Goal: Task Accomplishment & Management: Use online tool/utility

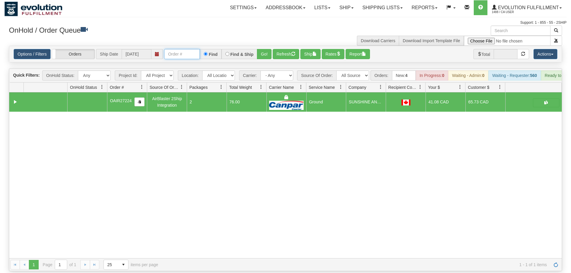
click at [182, 49] on input "text" at bounding box center [182, 54] width 36 height 10
type input "obcc"
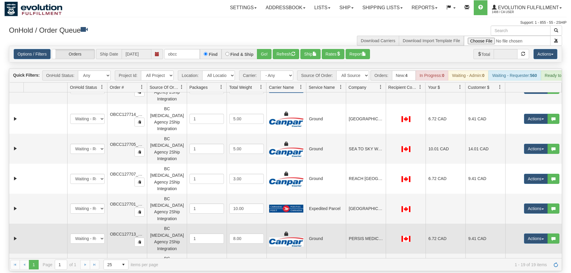
scroll to position [277, 0]
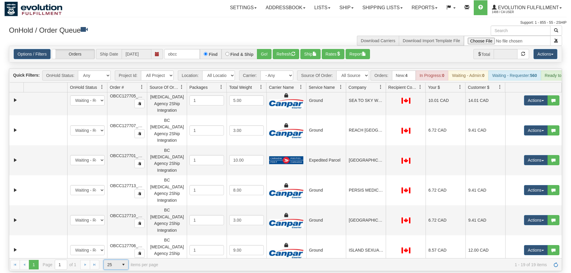
click at [120, 260] on span "select" at bounding box center [124, 265] width 10 height 10
click at [117, 242] on li "50" at bounding box center [116, 238] width 24 height 8
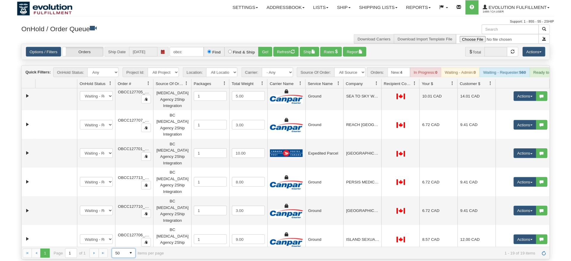
scroll to position [30, 0]
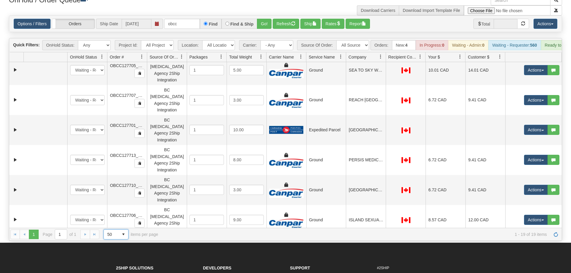
click at [147, 52] on div at bounding box center [147, 57] width 3 height 10
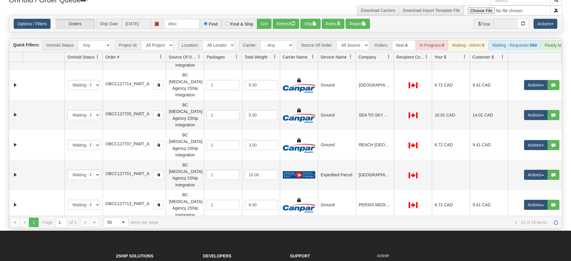
scroll to position [175, 0]
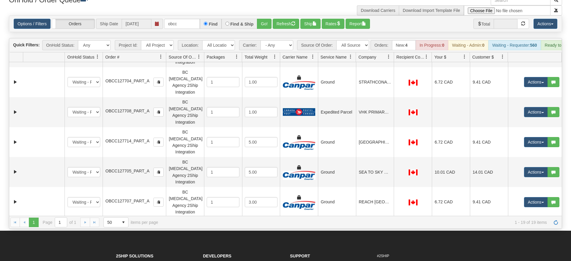
click at [540, 227] on button "Actions" at bounding box center [536, 232] width 24 height 10
click at [520, 256] on span "Rate All Services" at bounding box center [524, 258] width 36 height 5
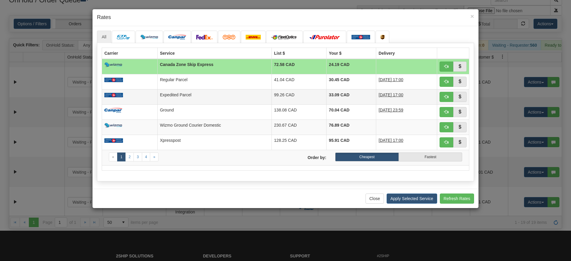
click at [271, 95] on td "99.26 CAD" at bounding box center [298, 96] width 55 height 15
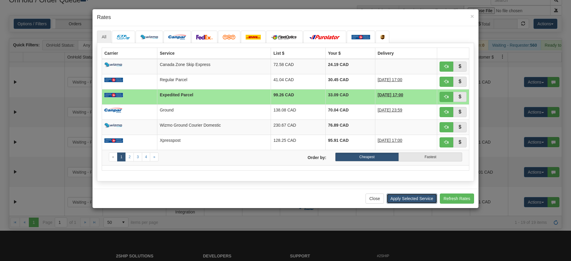
click at [415, 200] on button "Apply Selected Service" at bounding box center [411, 199] width 51 height 10
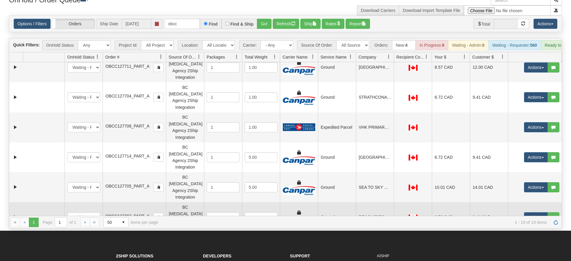
scroll to position [146, 0]
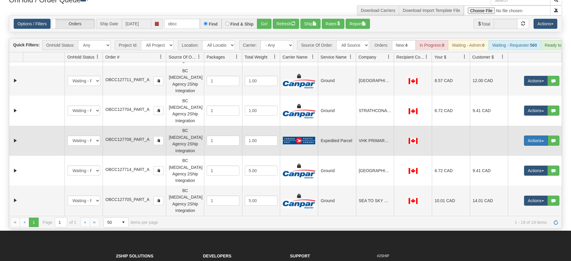
click at [530, 136] on button "Actions" at bounding box center [536, 141] width 24 height 10
click at [518, 165] on span "Rate All Services" at bounding box center [524, 167] width 36 height 5
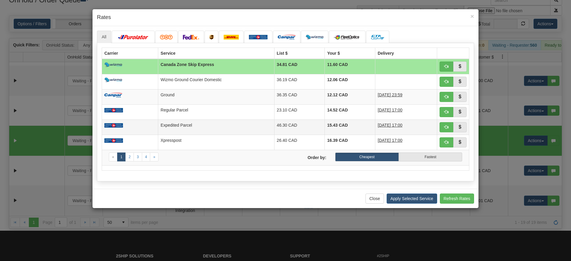
click at [213, 125] on td "Expedited Parcel" at bounding box center [216, 127] width 116 height 15
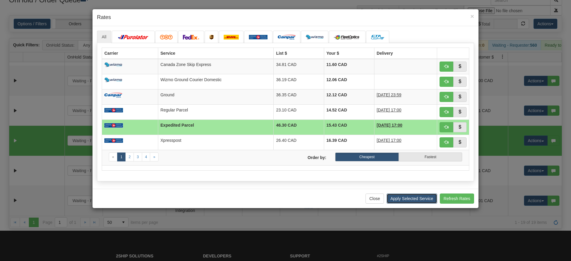
click at [413, 197] on button "Apply Selected Service" at bounding box center [411, 199] width 51 height 10
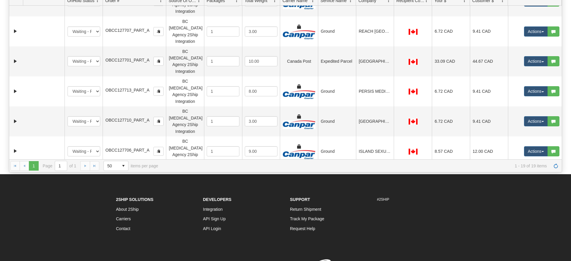
scroll to position [62, 0]
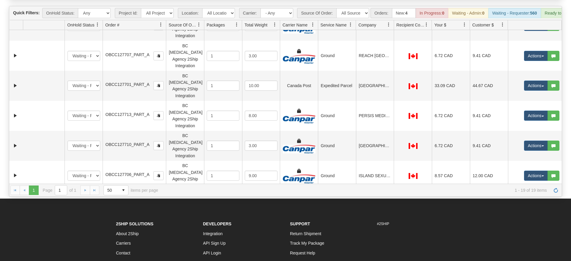
click at [48, 251] on td at bounding box center [44, 266] width 42 height 30
click at [47, 221] on td at bounding box center [44, 236] width 42 height 30
click at [44, 191] on td at bounding box center [44, 206] width 42 height 30
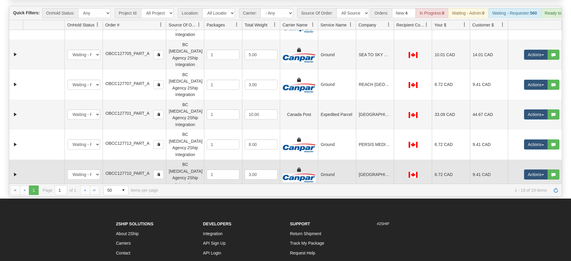
scroll to position [232, 0]
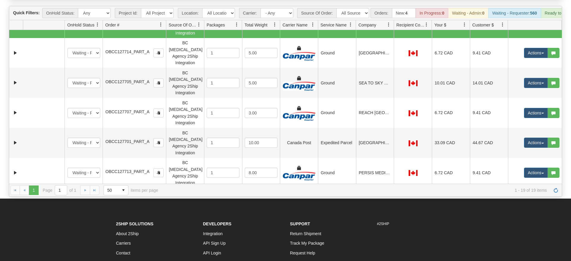
click at [53, 218] on td at bounding box center [44, 233] width 42 height 30
click at [51, 188] on td at bounding box center [44, 203] width 42 height 30
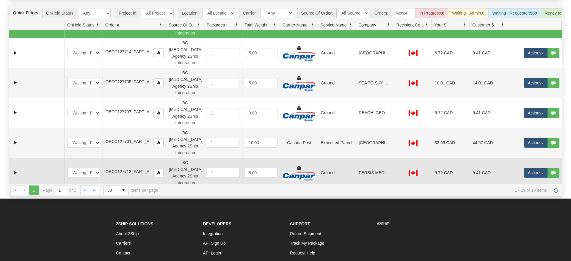
click at [51, 158] on td at bounding box center [44, 173] width 42 height 30
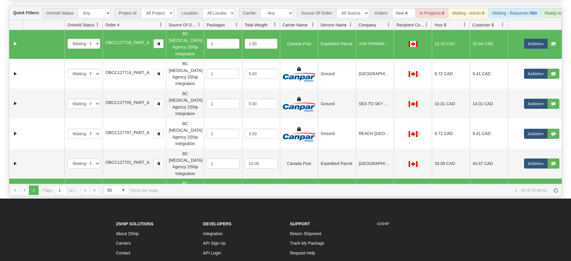
scroll to position [203, 0]
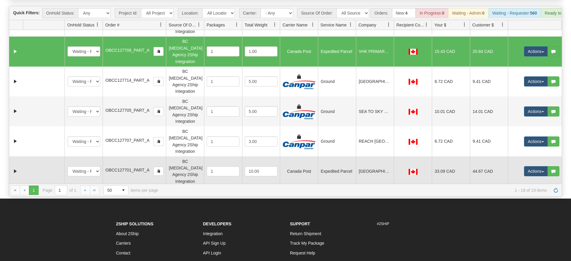
click at [55, 156] on td at bounding box center [44, 171] width 42 height 30
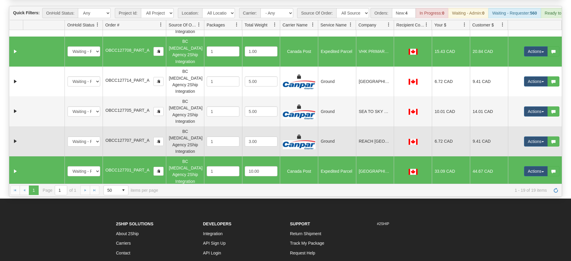
click at [49, 126] on td at bounding box center [44, 141] width 42 height 30
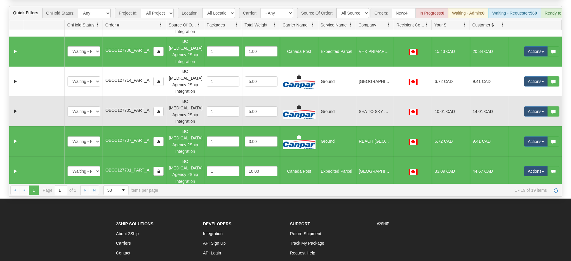
click at [45, 96] on td at bounding box center [44, 111] width 42 height 30
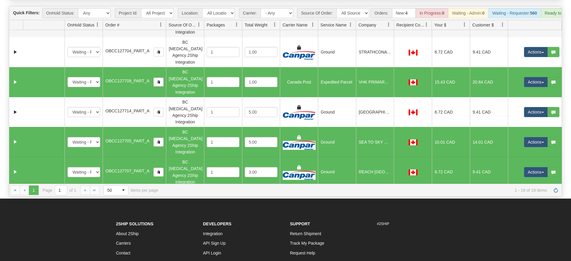
scroll to position [146, 0]
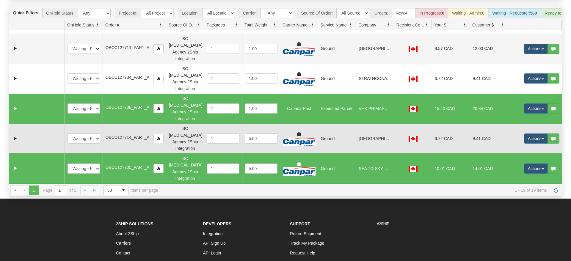
click at [53, 124] on td at bounding box center [44, 139] width 42 height 30
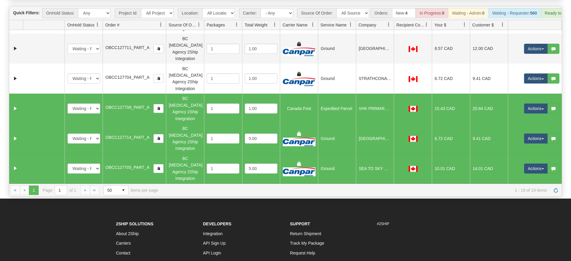
scroll to position [118, 0]
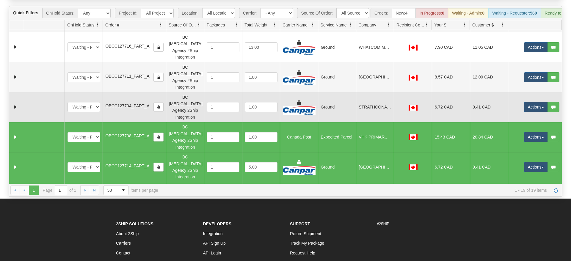
click at [45, 92] on td at bounding box center [44, 107] width 42 height 30
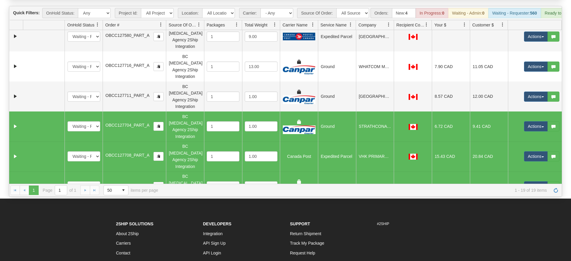
scroll to position [89, 0]
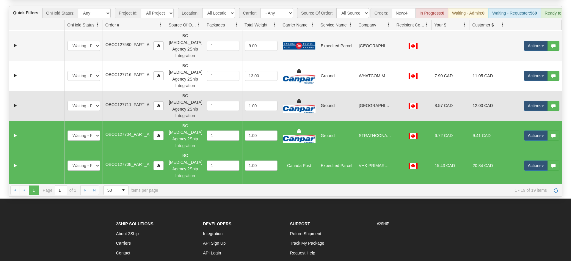
click at [45, 91] on td at bounding box center [44, 106] width 42 height 30
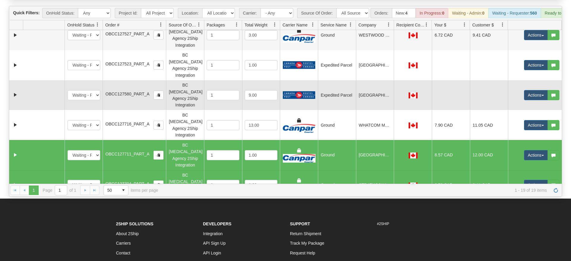
scroll to position [32, 0]
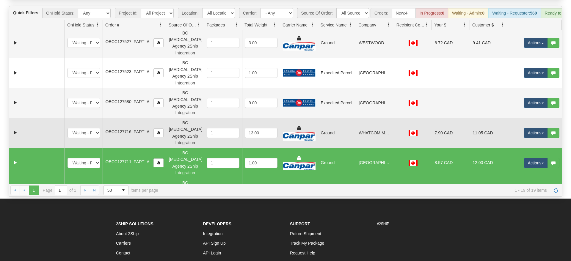
click at [53, 118] on td at bounding box center [44, 133] width 42 height 30
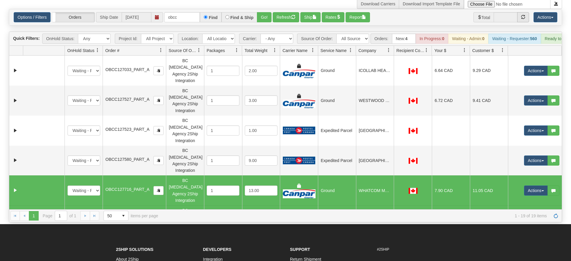
scroll to position [0, 0]
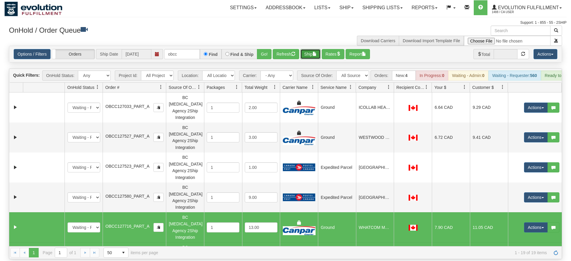
click at [313, 49] on button "Ship" at bounding box center [310, 54] width 20 height 10
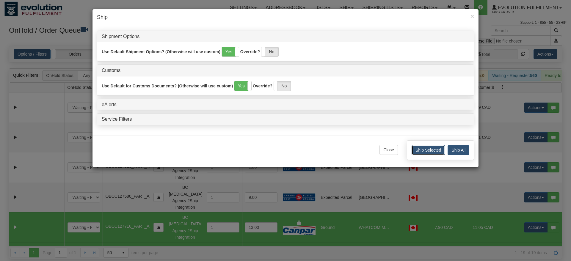
click at [419, 152] on button "Ship Selected" at bounding box center [427, 150] width 33 height 10
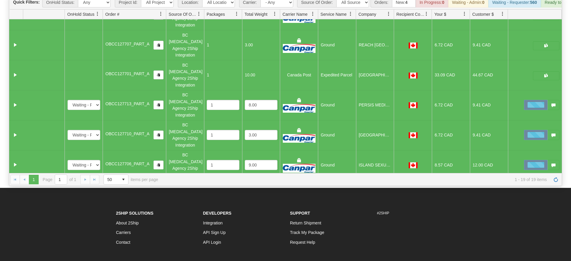
scroll to position [30, 0]
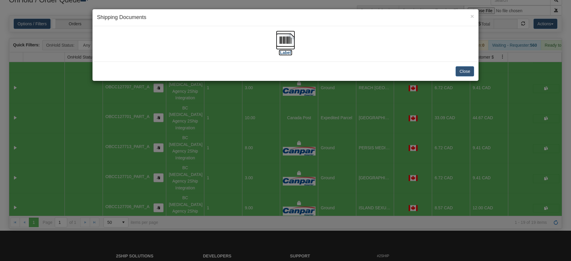
click at [291, 43] on img at bounding box center [285, 40] width 19 height 19
click at [457, 69] on button "Close" at bounding box center [464, 71] width 18 height 10
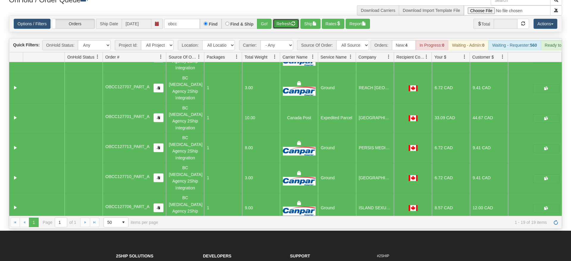
click at [288, 19] on button "Refresh" at bounding box center [286, 24] width 26 height 10
